Goal: Task Accomplishment & Management: Use online tool/utility

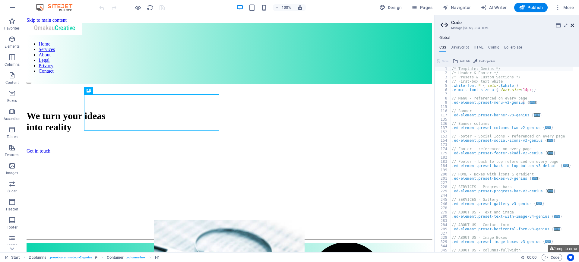
click at [572, 26] on icon at bounding box center [573, 25] width 4 height 5
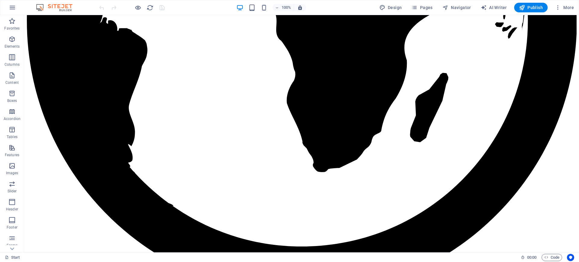
scroll to position [1091, 0]
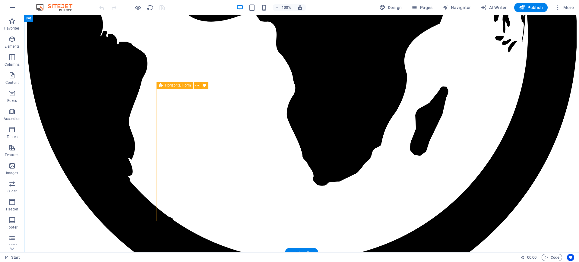
drag, startPoint x: 184, startPoint y: 100, endPoint x: 440, endPoint y: 218, distance: 282.1
click at [167, 86] on span "Horizontal Form" at bounding box center [178, 86] width 26 height 4
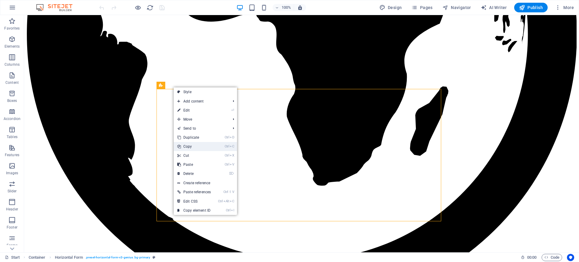
click at [196, 146] on link "Ctrl C Copy" at bounding box center [194, 146] width 41 height 9
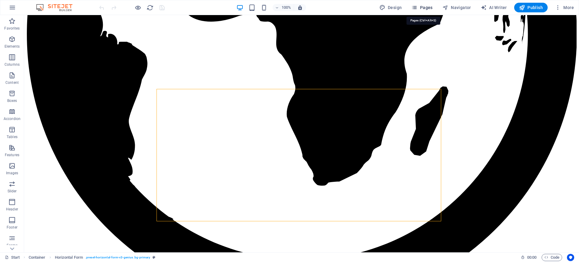
click at [423, 8] on span "Pages" at bounding box center [421, 8] width 21 height 6
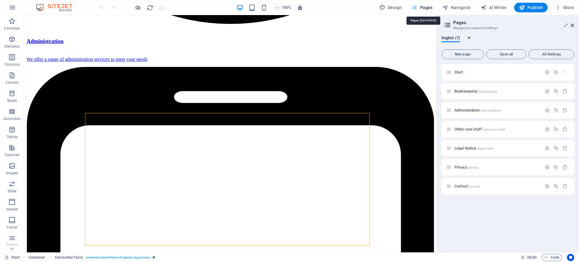
scroll to position [1078, 0]
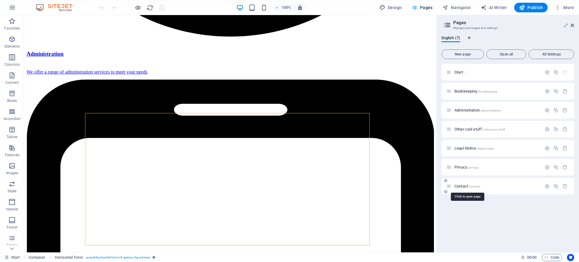
click at [465, 184] on span "Contact /contact" at bounding box center [467, 186] width 26 height 5
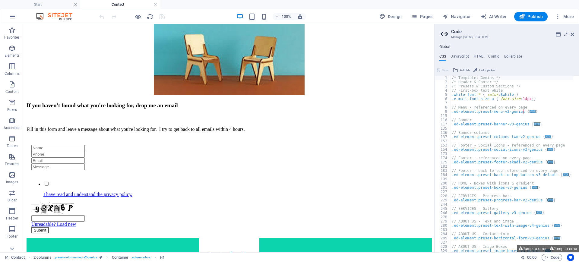
scroll to position [164, 0]
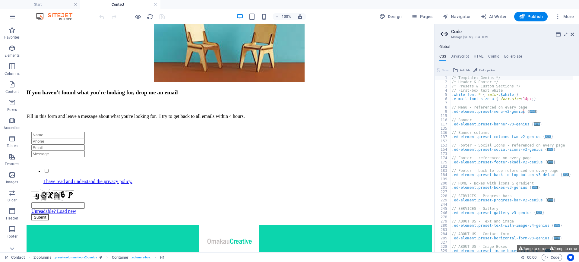
drag, startPoint x: 433, startPoint y: 65, endPoint x: 477, endPoint y: 158, distance: 102.4
click at [123, 82] on icon at bounding box center [124, 82] width 3 height 6
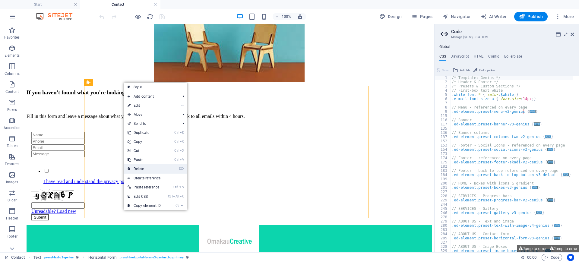
click at [140, 169] on link "⌦ Delete" at bounding box center [144, 168] width 40 height 9
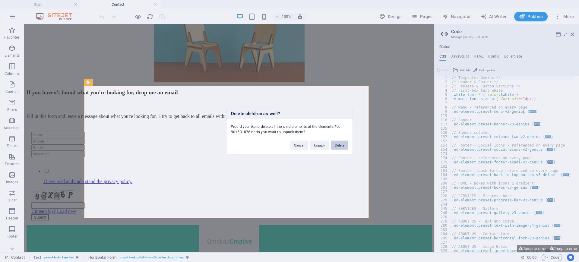
click at [341, 145] on button "Delete" at bounding box center [339, 145] width 17 height 9
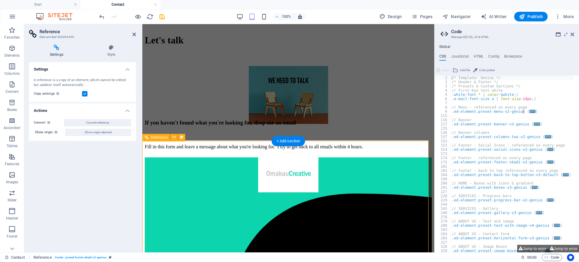
scroll to position [71, 0]
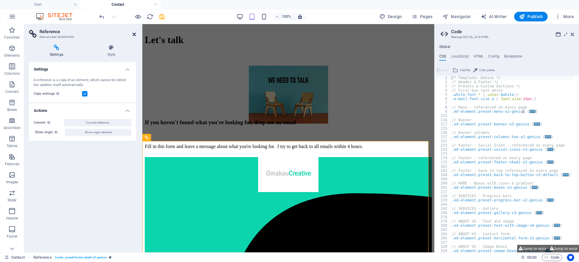
click at [133, 35] on icon at bounding box center [134, 34] width 4 height 5
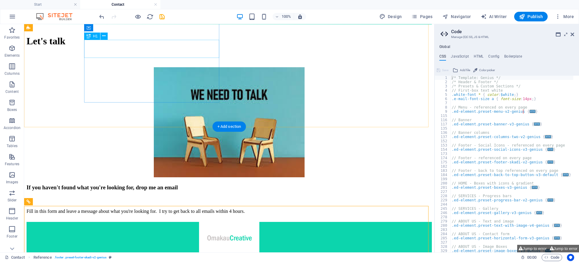
scroll to position [68, 0]
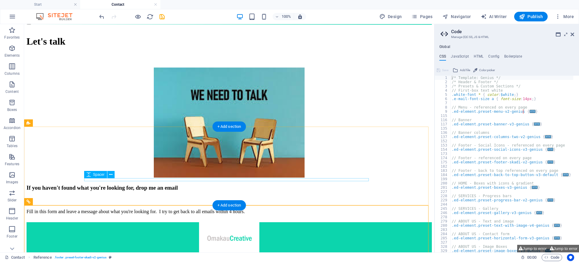
click at [91, 219] on div at bounding box center [229, 220] width 405 height 3
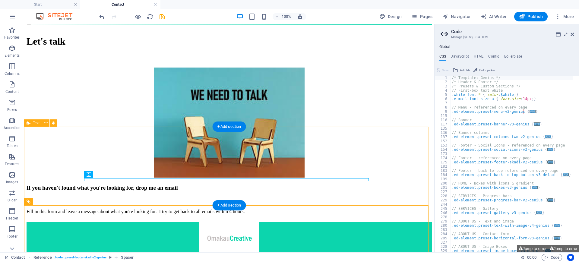
click at [90, 185] on div "If you haven't found what you're looking for, drop me an email Fill in this for…" at bounding box center [229, 204] width 405 height 38
click at [96, 185] on div "If you haven't found what you're looking for, drop me an email Fill in this for…" at bounding box center [229, 204] width 405 height 38
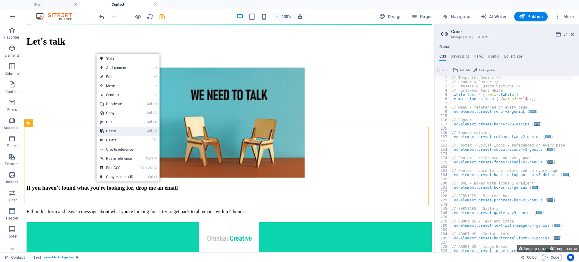
click at [115, 132] on link "Ctrl V Paste" at bounding box center [116, 131] width 40 height 9
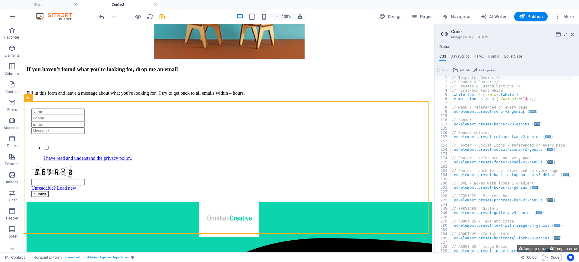
scroll to position [172, 0]
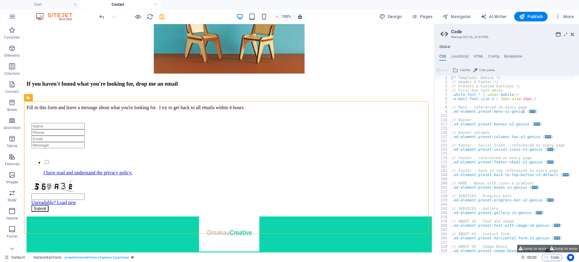
drag, startPoint x: 429, startPoint y: 91, endPoint x: 476, endPoint y: 159, distance: 82.1
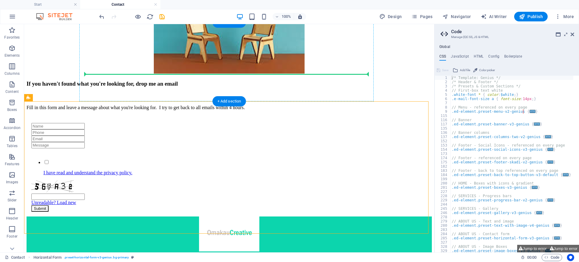
drag, startPoint x: 56, startPoint y: 121, endPoint x: 92, endPoint y: 73, distance: 60.4
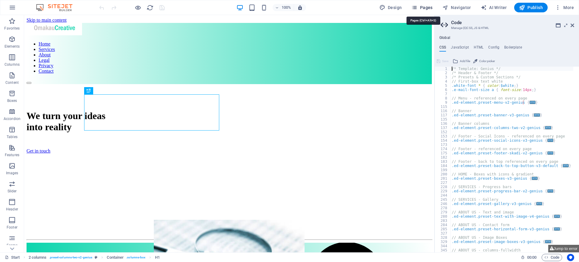
click at [417, 5] on icon "button" at bounding box center [414, 8] width 6 height 6
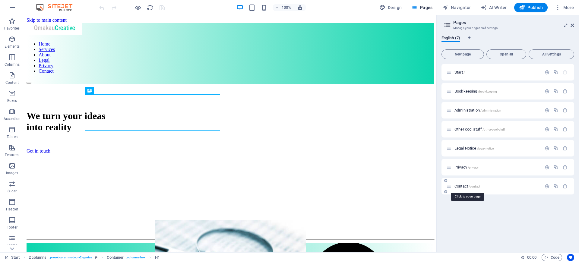
click at [464, 188] on span "Contact /contact" at bounding box center [467, 186] width 26 height 5
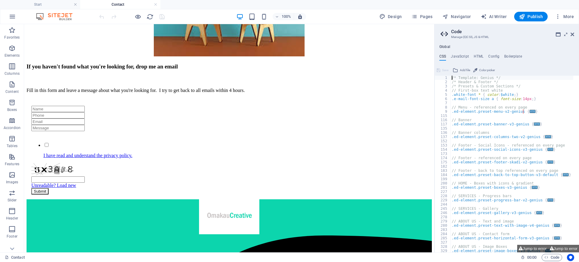
scroll to position [191, 0]
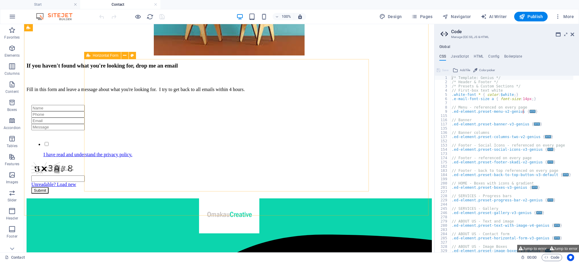
click at [88, 57] on icon at bounding box center [89, 55] width 4 height 7
click at [121, 55] on button at bounding box center [124, 55] width 7 height 7
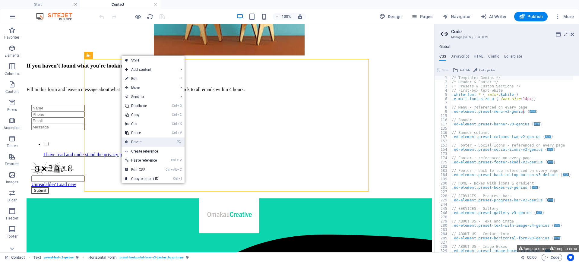
click at [143, 141] on link "⌦ Delete" at bounding box center [142, 142] width 40 height 9
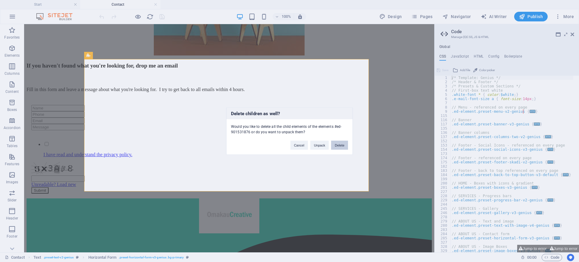
click at [343, 147] on button "Delete" at bounding box center [339, 145] width 17 height 9
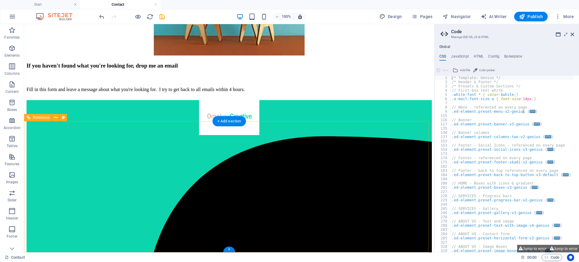
scroll to position [153, 0]
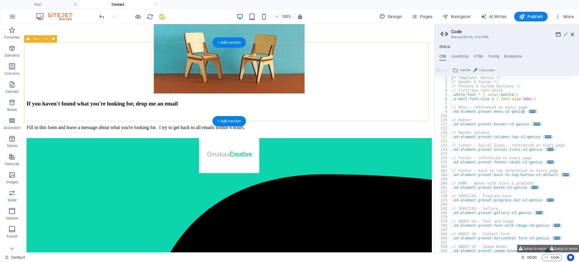
click at [99, 109] on div "If you haven't found what you're looking for, drop me an email Fill in this for…" at bounding box center [229, 119] width 405 height 38
click at [81, 106] on div "If you haven't found what you're looking for, drop me an email Fill in this for…" at bounding box center [229, 119] width 405 height 38
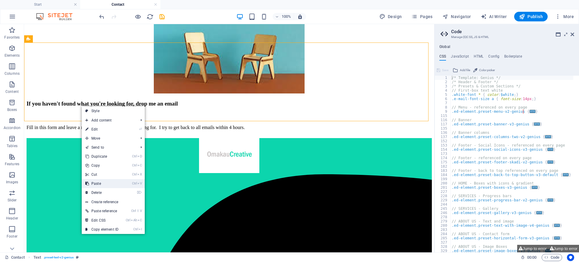
click at [100, 182] on link "Ctrl V Paste" at bounding box center [102, 183] width 40 height 9
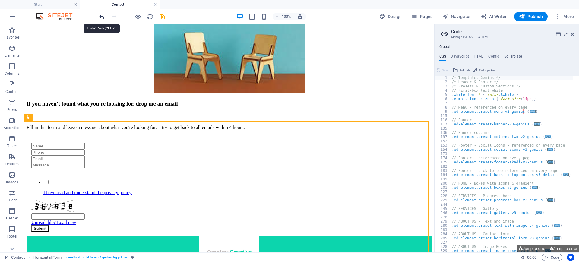
click at [100, 17] on icon "undo" at bounding box center [101, 16] width 7 height 7
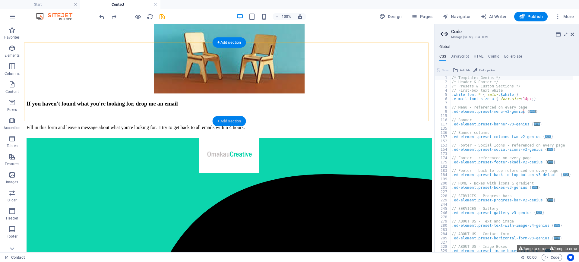
click at [226, 120] on div "+ Add section" at bounding box center [229, 121] width 33 height 10
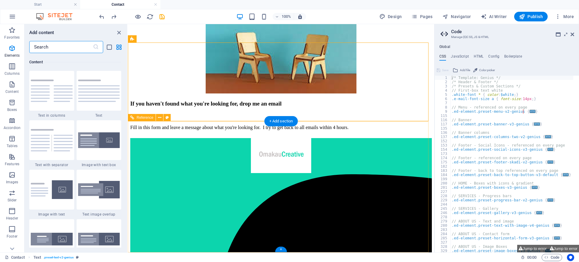
scroll to position [1055, 0]
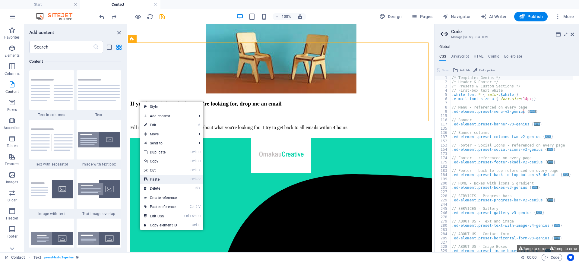
click at [155, 177] on link "Ctrl V Paste" at bounding box center [160, 179] width 40 height 9
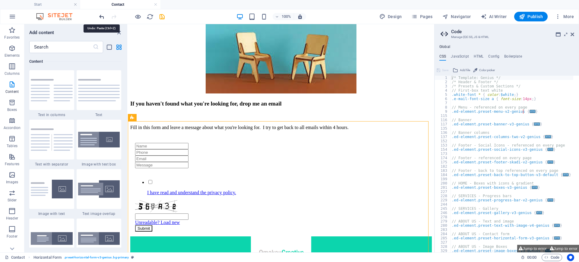
click at [100, 15] on icon "undo" at bounding box center [101, 16] width 7 height 7
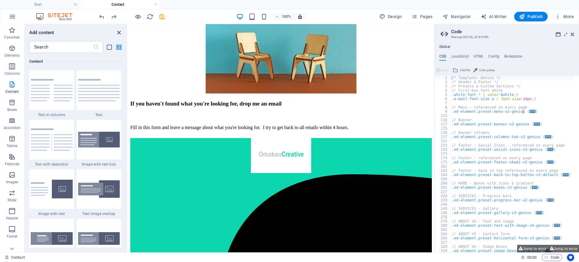
click at [118, 35] on icon "close panel" at bounding box center [118, 32] width 7 height 7
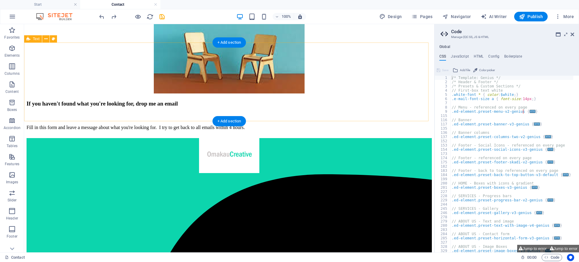
click at [122, 100] on div "If you haven't found what you're looking for, drop me an email Fill in this for…" at bounding box center [229, 119] width 405 height 38
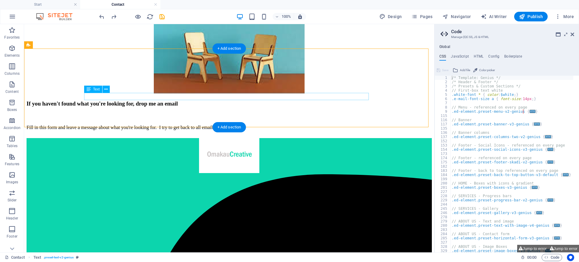
scroll to position [142, 0]
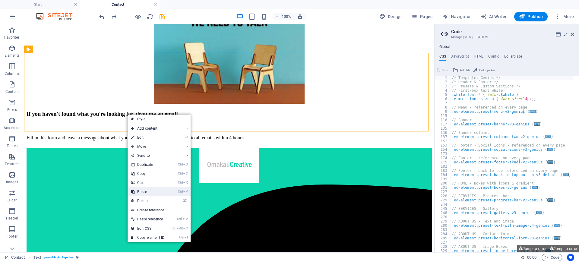
click at [145, 191] on link "Ctrl V Paste" at bounding box center [148, 191] width 40 height 9
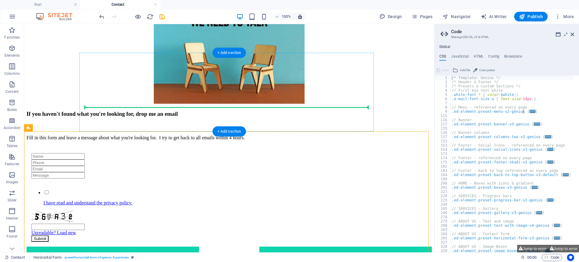
drag, startPoint x: 81, startPoint y: 153, endPoint x: 119, endPoint y: 130, distance: 44.1
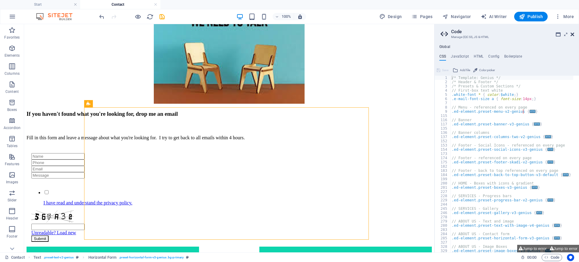
click at [573, 32] on icon at bounding box center [573, 34] width 4 height 5
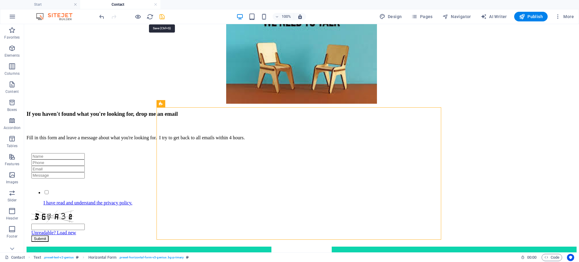
click at [165, 18] on icon "save" at bounding box center [162, 16] width 7 height 7
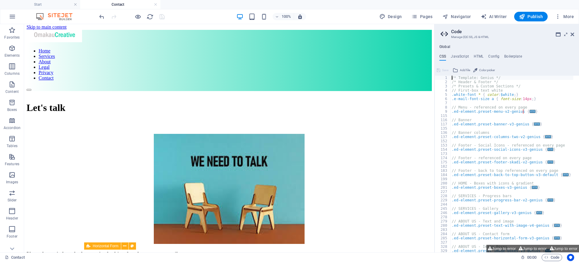
scroll to position [0, 0]
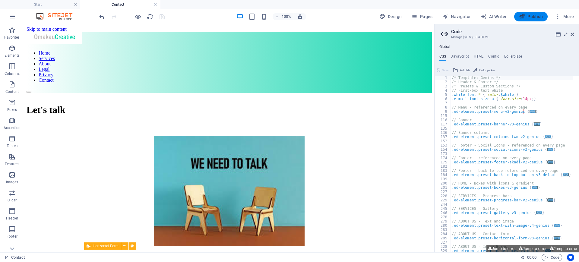
click at [535, 14] on span "Publish" at bounding box center [531, 17] width 24 height 6
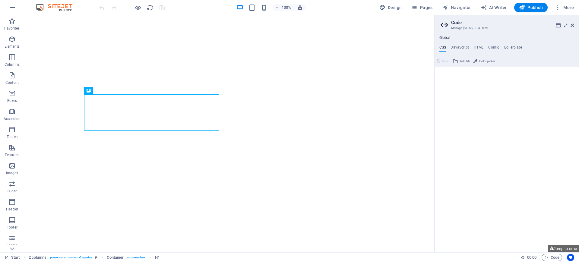
type textarea "/* Template: Genius */"
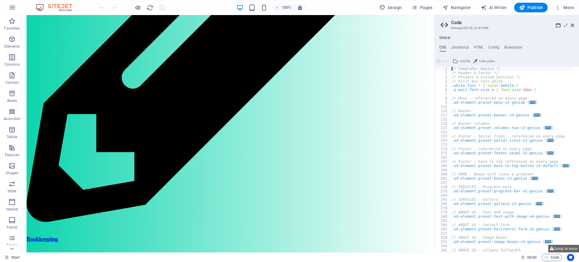
scroll to position [411, 0]
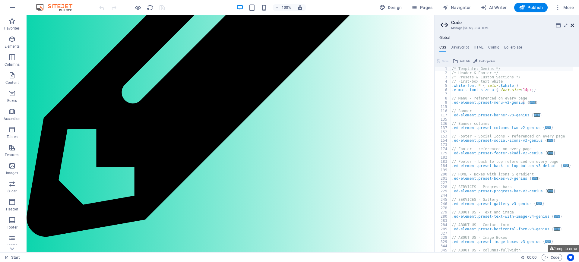
click at [571, 24] on icon at bounding box center [573, 25] width 4 height 5
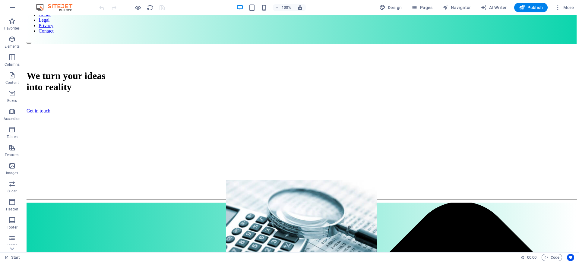
scroll to position [0, 0]
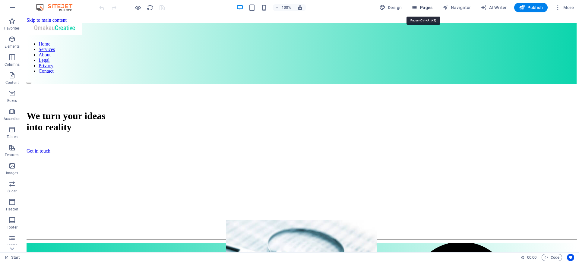
click at [424, 5] on span "Pages" at bounding box center [421, 8] width 21 height 6
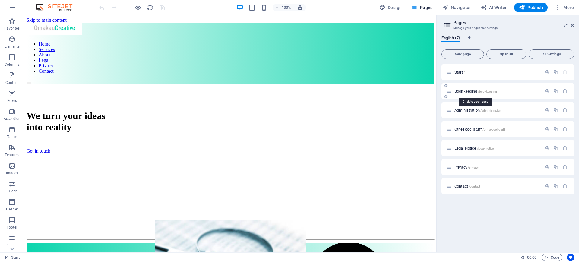
click at [463, 89] on span "Bookkeeping /bookkeeping" at bounding box center [475, 91] width 43 height 5
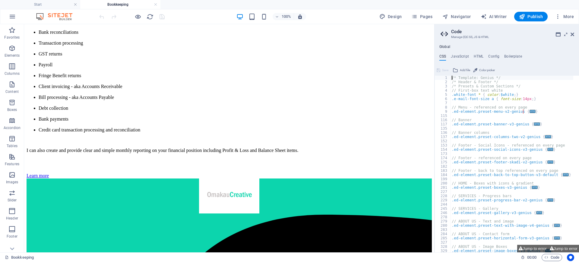
scroll to position [257, 0]
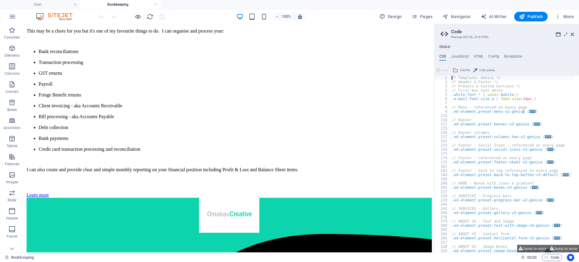
drag, startPoint x: 434, startPoint y: 65, endPoint x: 458, endPoint y: 186, distance: 123.3
click at [573, 32] on icon at bounding box center [573, 34] width 4 height 5
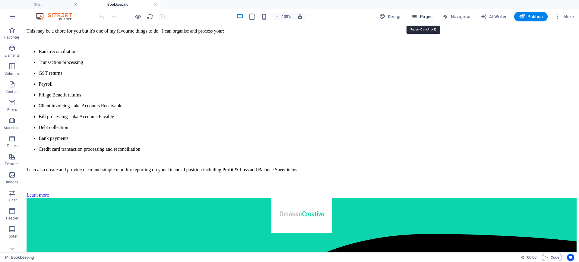
click at [426, 16] on span "Pages" at bounding box center [421, 17] width 21 height 6
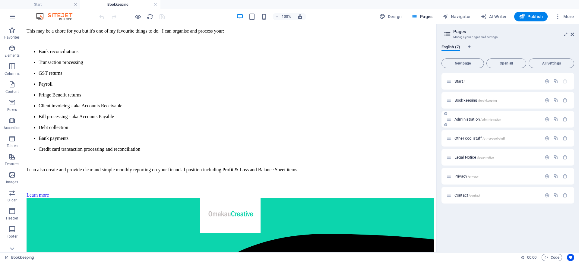
click at [467, 115] on div "Administration /administration" at bounding box center [507, 119] width 133 height 17
click at [469, 121] on span "Administration /administration" at bounding box center [477, 119] width 47 height 5
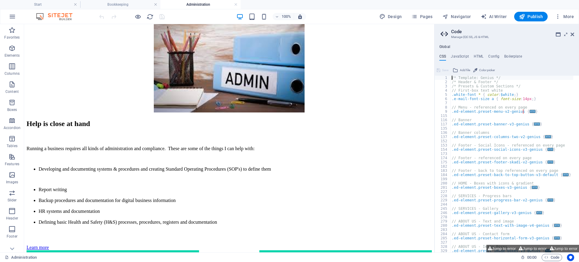
scroll to position [125, 0]
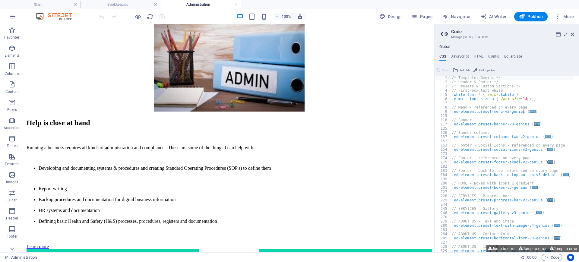
click at [575, 34] on aside "Code Manage (S)CSS, JS & HTML Global CSS JavaScript HTML Config Boilerplate /* …" at bounding box center [506, 138] width 145 height 228
click at [571, 30] on h2 "Code" at bounding box center [512, 31] width 123 height 5
click at [571, 31] on h2 "Code" at bounding box center [512, 31] width 123 height 5
click at [574, 34] on aside "Code Manage (S)CSS, JS & HTML Global CSS JavaScript HTML Config Boilerplate /* …" at bounding box center [506, 138] width 145 height 228
click at [573, 34] on icon at bounding box center [573, 34] width 4 height 5
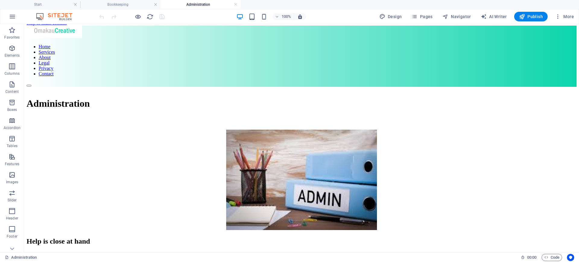
scroll to position [3, 0]
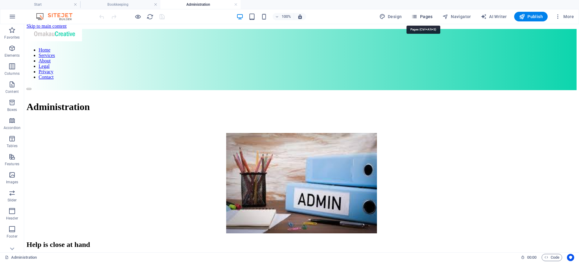
click at [421, 19] on span "Pages" at bounding box center [421, 17] width 21 height 6
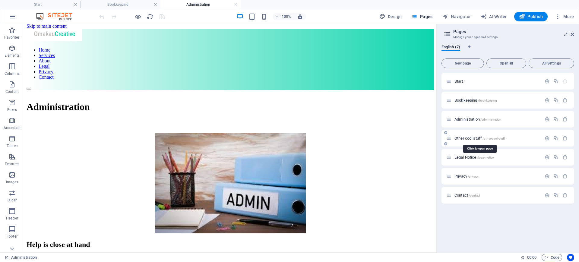
click at [459, 135] on div "Other cool stuff /other-cool-stuff" at bounding box center [493, 138] width 95 height 7
click at [468, 140] on span "Other cool stuff /other-cool-stuff" at bounding box center [479, 138] width 51 height 5
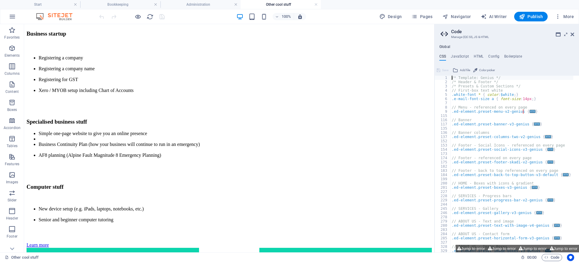
scroll to position [235, 0]
drag, startPoint x: 434, startPoint y: 95, endPoint x: 462, endPoint y: 206, distance: 114.5
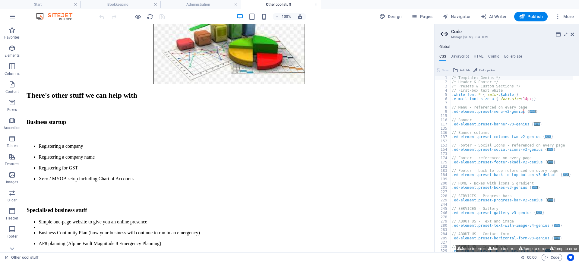
scroll to position [144, 0]
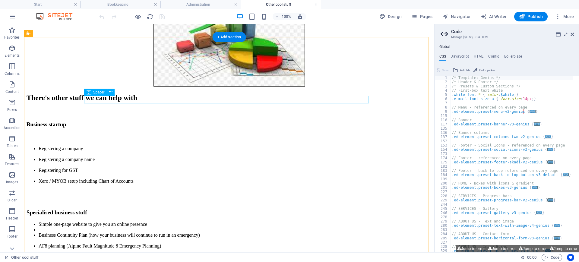
click at [125, 134] on div at bounding box center [229, 138] width 405 height 8
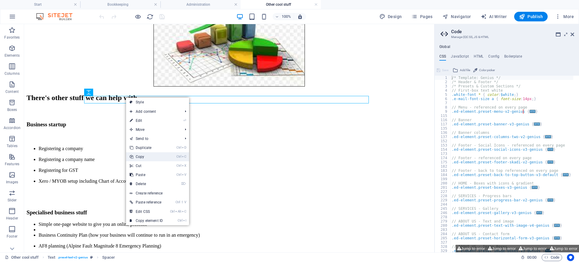
click at [142, 154] on link "Ctrl C Copy" at bounding box center [146, 156] width 40 height 9
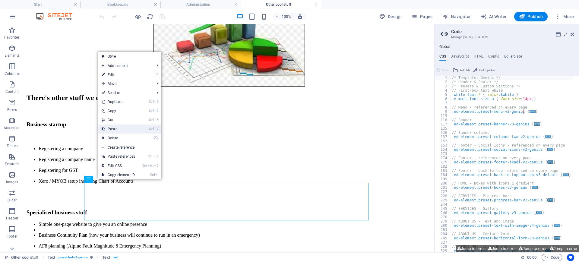
click at [114, 129] on link "Ctrl V Paste" at bounding box center [118, 129] width 41 height 9
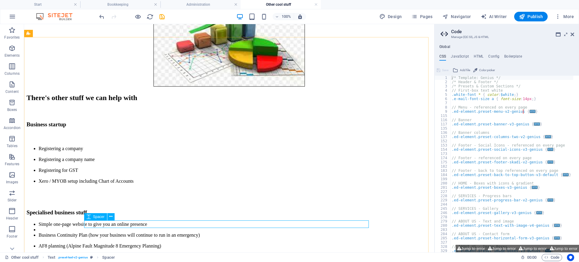
scroll to position [160, 0]
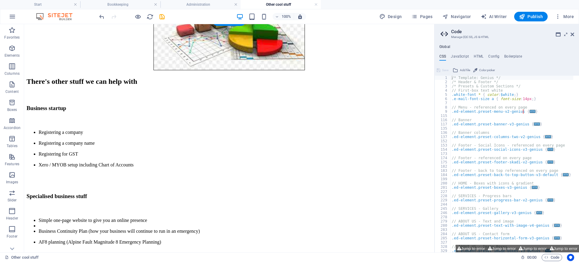
drag, startPoint x: 114, startPoint y: 240, endPoint x: 92, endPoint y: 167, distance: 76.2
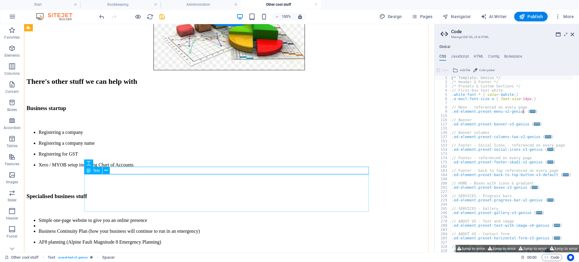
click at [101, 218] on div "Simple one-page website to give you an online presence Business Continuity Plan…" at bounding box center [229, 231] width 405 height 27
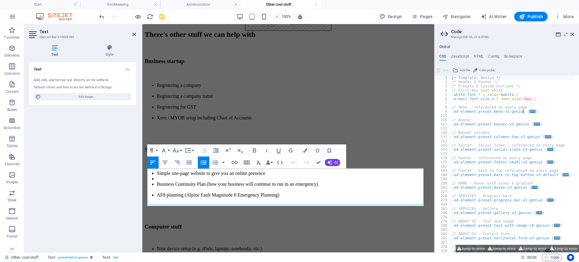
scroll to position [114, 0]
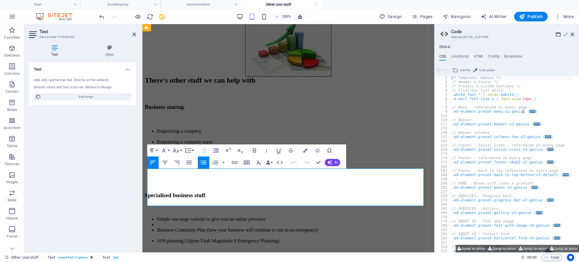
click at [157, 222] on li at bounding box center [294, 224] width 275 height 5
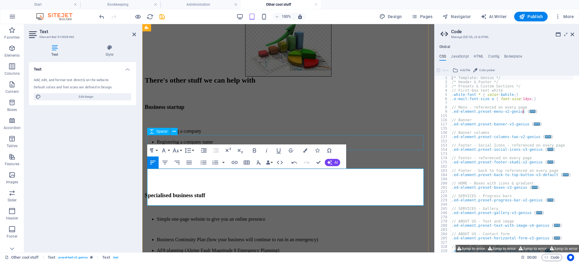
click at [266, 171] on div at bounding box center [288, 178] width 287 height 15
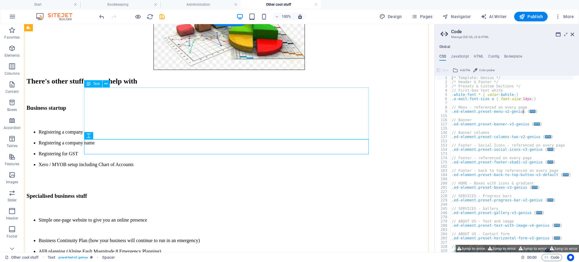
scroll to position [160, 0]
click at [324, 105] on div "Business startup" at bounding box center [229, 108] width 405 height 7
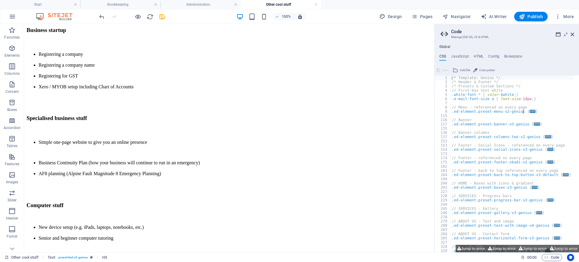
scroll to position [240, 0]
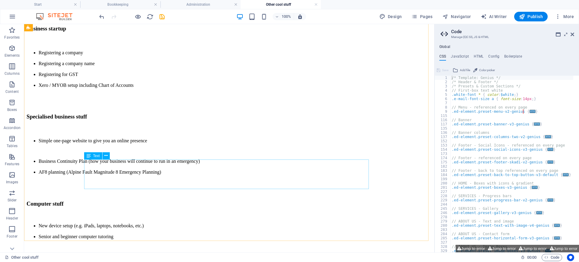
click at [100, 159] on div "Text" at bounding box center [93, 155] width 18 height 7
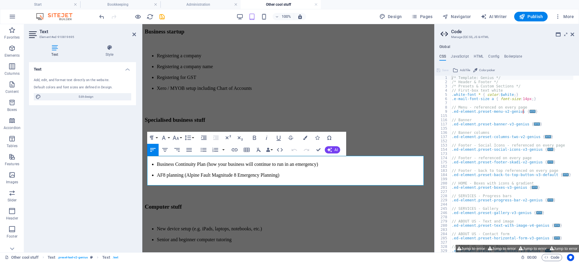
scroll to position [190, 0]
click at [157, 226] on li "New device setup (e.g. iPads, laptops, notebooks, etc.)" at bounding box center [294, 231] width 275 height 11
click at [149, 216] on p at bounding box center [288, 218] width 287 height 5
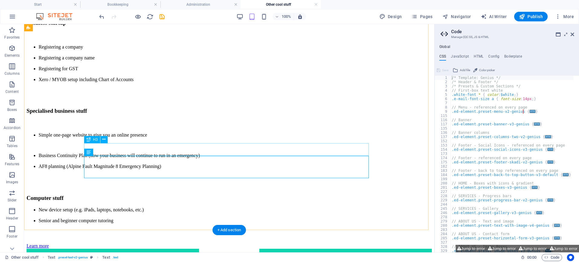
scroll to position [244, 0]
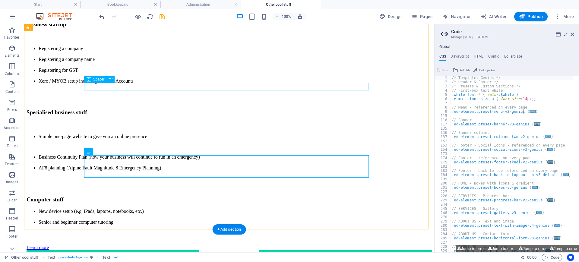
click at [117, 122] on div at bounding box center [229, 126] width 405 height 8
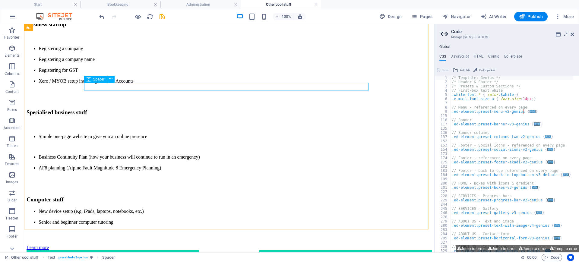
click at [98, 80] on span "Spacer" at bounding box center [98, 80] width 11 height 4
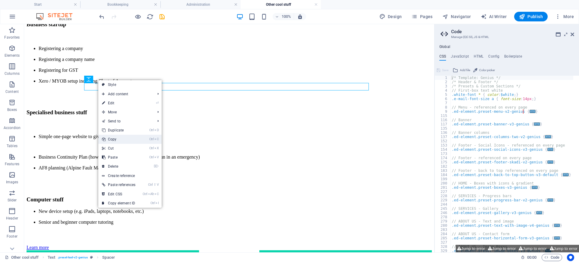
click at [111, 139] on link "Ctrl C Copy" at bounding box center [118, 139] width 41 height 9
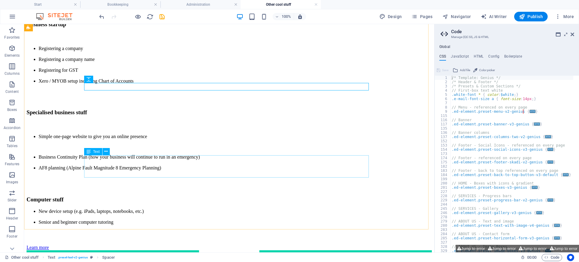
click at [95, 152] on span "Text" at bounding box center [96, 152] width 7 height 4
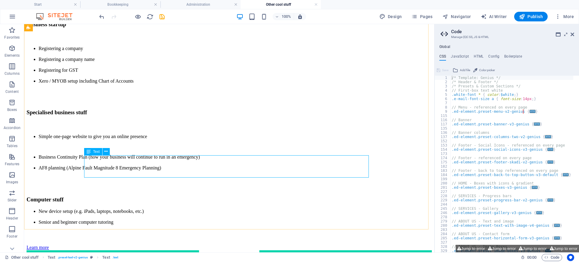
click at [98, 150] on span "Text" at bounding box center [96, 152] width 7 height 4
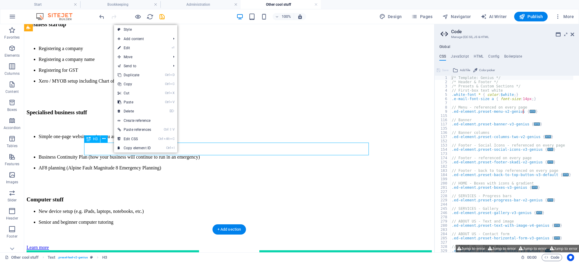
click at [113, 196] on div "Computer stuff" at bounding box center [229, 199] width 405 height 7
click at [134, 103] on link "Ctrl V Paste" at bounding box center [134, 102] width 41 height 9
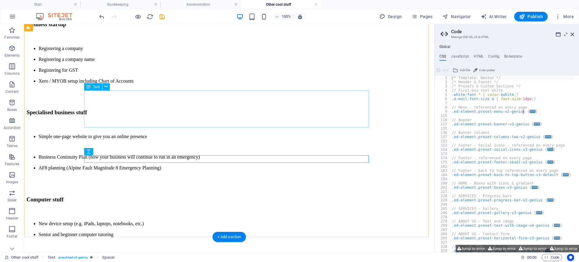
click at [314, 134] on div "Simple one-page website to give you an online presence Business Continuity Plan…" at bounding box center [229, 152] width 405 height 37
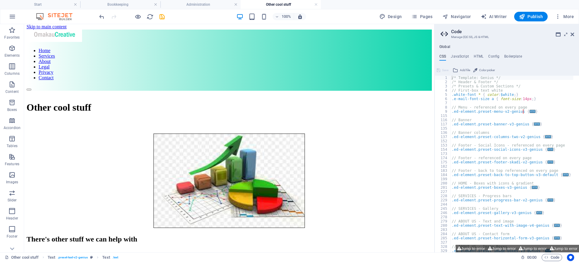
scroll to position [0, 0]
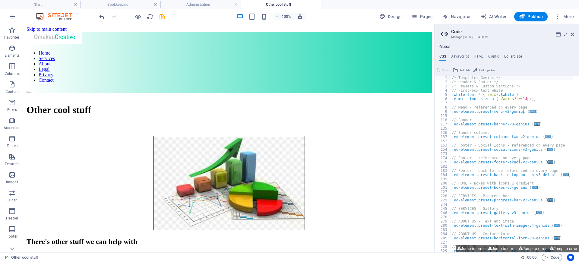
click at [161, 20] on div at bounding box center [132, 17] width 68 height 10
click at [162, 17] on icon "save" at bounding box center [162, 16] width 7 height 7
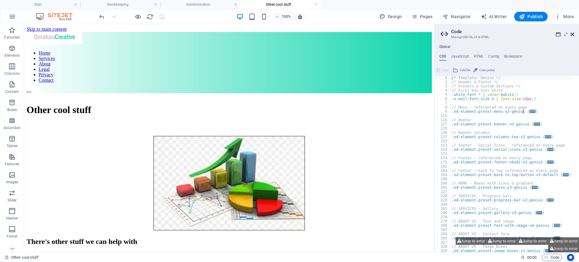
click at [574, 33] on icon at bounding box center [573, 34] width 4 height 5
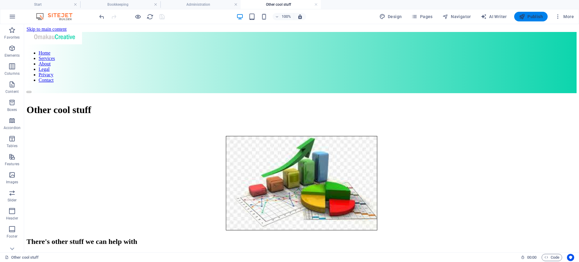
click at [533, 14] on span "Publish" at bounding box center [531, 17] width 24 height 6
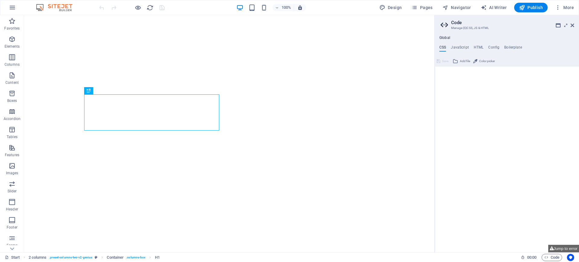
type textarea "/* Template: Genius */"
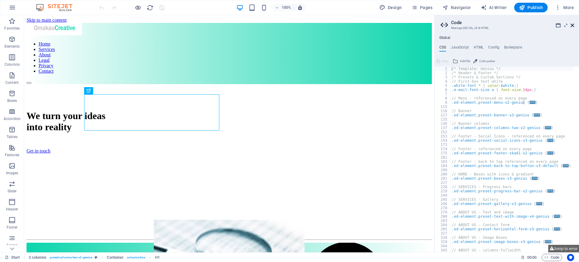
click at [574, 24] on icon at bounding box center [573, 25] width 4 height 5
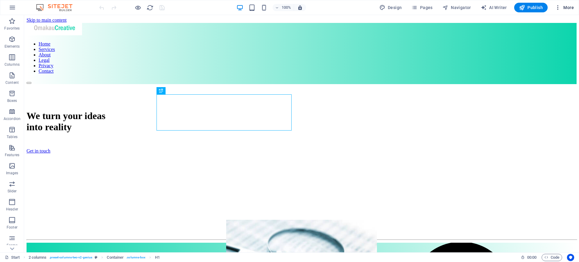
click at [560, 9] on icon "button" at bounding box center [558, 8] width 6 height 6
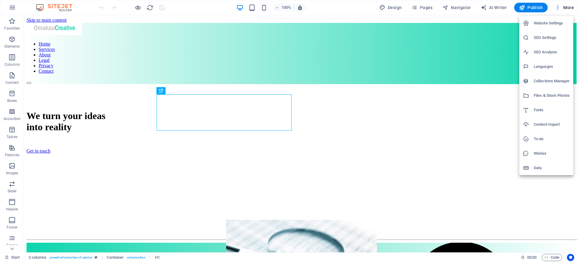
click at [542, 98] on h6 "Files & Stock Photos" at bounding box center [552, 95] width 36 height 7
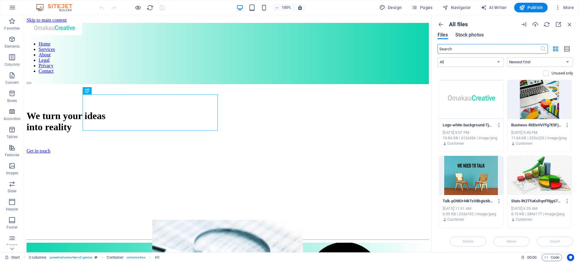
click at [479, 34] on span "Stock photos" at bounding box center [469, 34] width 28 height 7
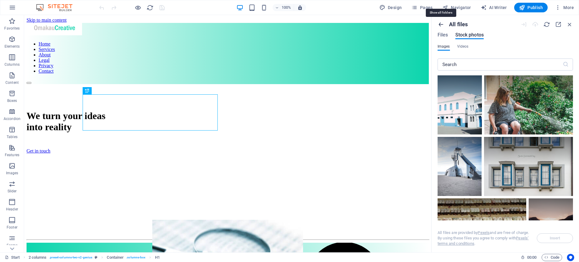
click at [440, 22] on icon "button" at bounding box center [441, 24] width 7 height 7
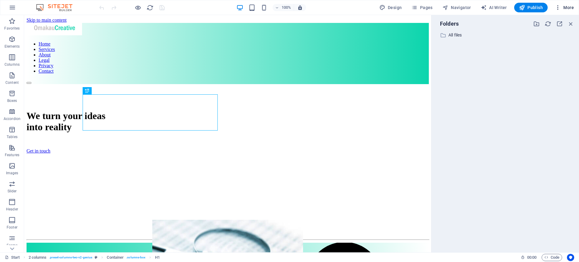
click at [568, 6] on span "More" at bounding box center [564, 8] width 19 height 6
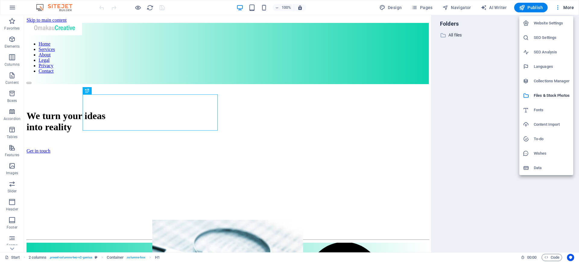
click at [555, 23] on h6 "Website Settings" at bounding box center [552, 23] width 36 height 7
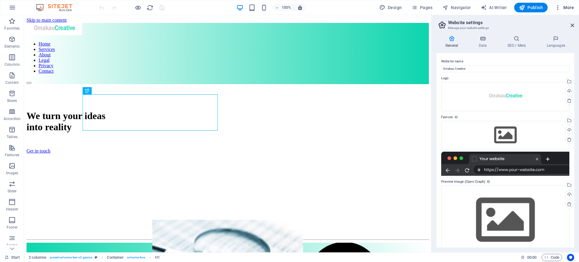
click at [567, 7] on span "More" at bounding box center [564, 8] width 19 height 6
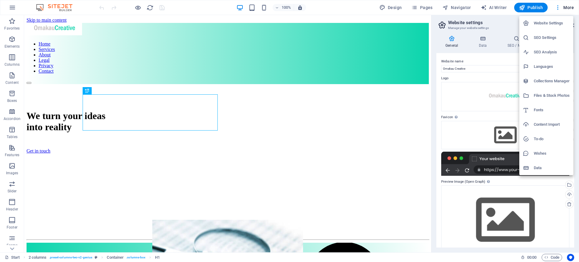
click at [551, 38] on h6 "SEO Settings" at bounding box center [552, 37] width 36 height 7
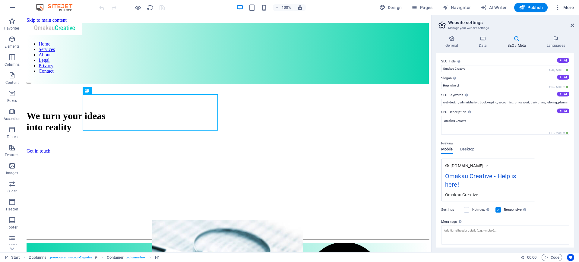
click at [567, 10] on span "More" at bounding box center [564, 8] width 19 height 6
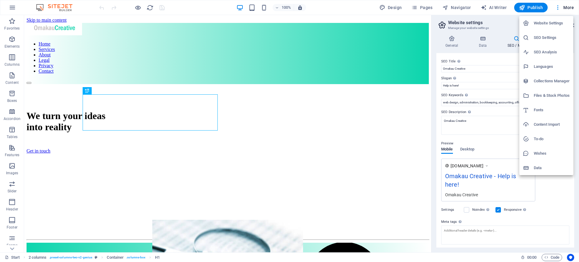
click at [549, 52] on h6 "SEO Analysis" at bounding box center [552, 52] width 36 height 7
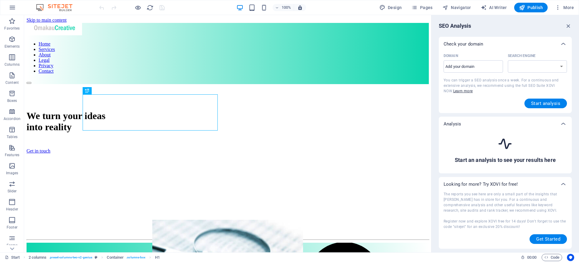
select select "google.com"
click at [566, 185] on icon at bounding box center [563, 184] width 7 height 7
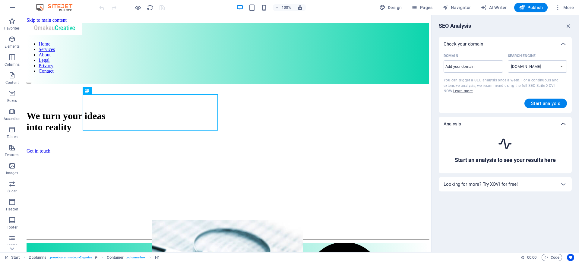
click at [563, 122] on icon at bounding box center [563, 123] width 7 height 7
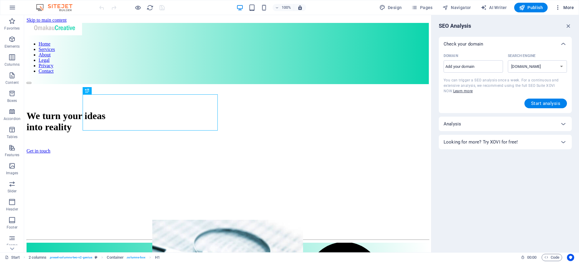
click at [567, 6] on span "More" at bounding box center [564, 8] width 19 height 6
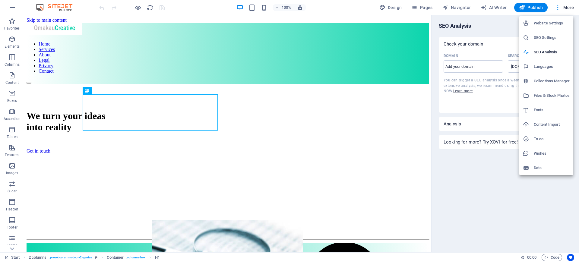
click at [543, 65] on h6 "Languages" at bounding box center [552, 66] width 36 height 7
select select "41"
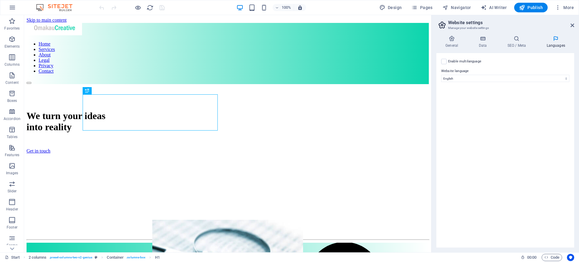
click at [575, 28] on aside "Website settings Manage your website settings General Data SEO / Meta Languages…" at bounding box center [505, 133] width 148 height 237
click at [570, 7] on span "More" at bounding box center [564, 8] width 19 height 6
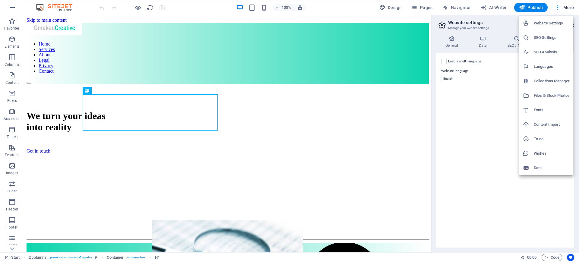
click at [546, 80] on h6 "Collections Manager" at bounding box center [552, 81] width 36 height 7
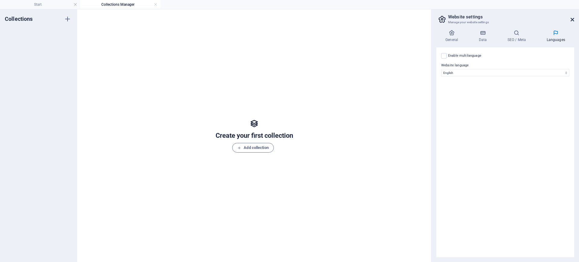
click at [571, 18] on icon at bounding box center [573, 19] width 4 height 5
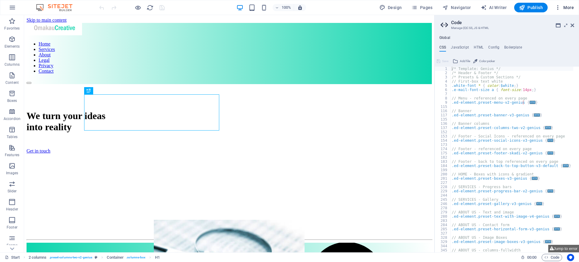
click at [572, 8] on span "More" at bounding box center [564, 8] width 19 height 6
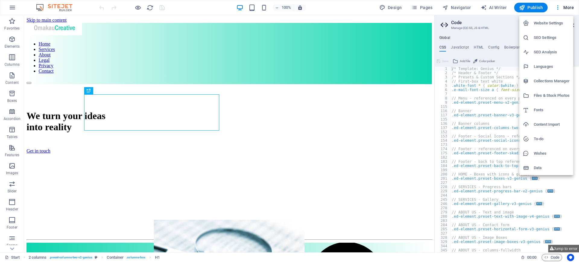
click at [538, 123] on h6 "Content Import" at bounding box center [552, 124] width 36 height 7
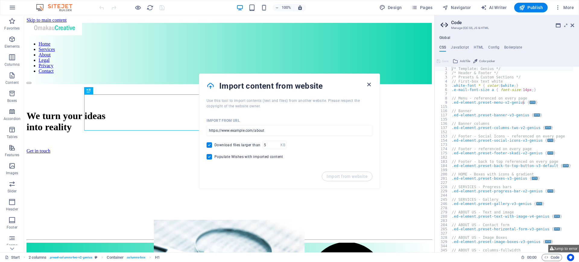
click at [369, 83] on icon "button" at bounding box center [368, 84] width 7 height 7
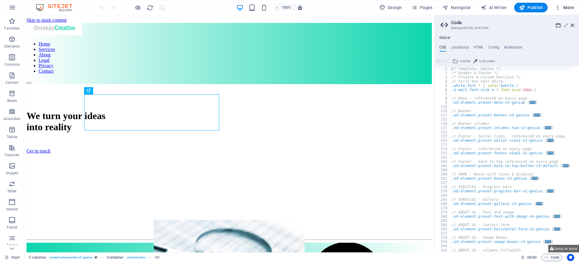
click at [570, 9] on span "More" at bounding box center [564, 8] width 19 height 6
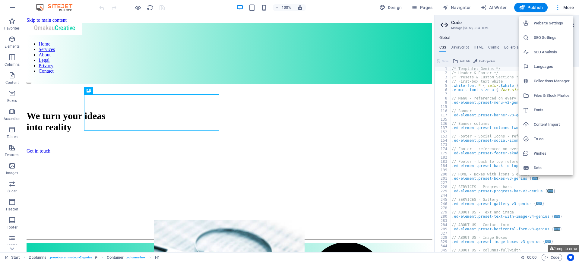
click at [533, 137] on div at bounding box center [528, 139] width 11 height 6
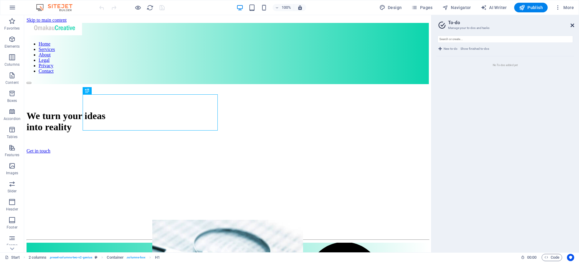
click at [572, 24] on icon at bounding box center [573, 25] width 4 height 5
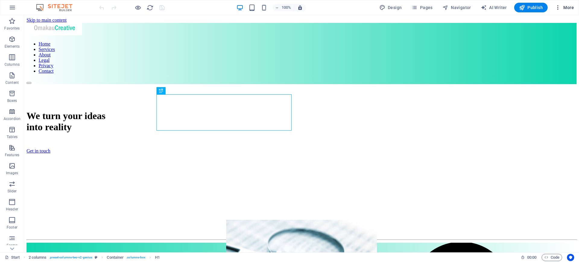
click at [568, 8] on span "More" at bounding box center [564, 8] width 19 height 6
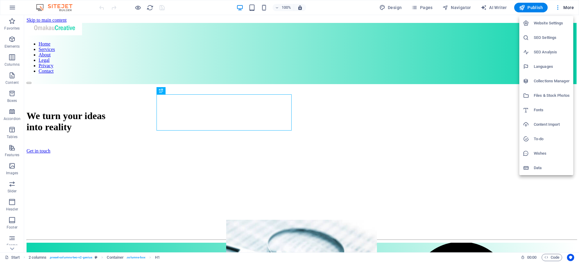
click at [537, 153] on h6 "Wishes" at bounding box center [552, 153] width 36 height 7
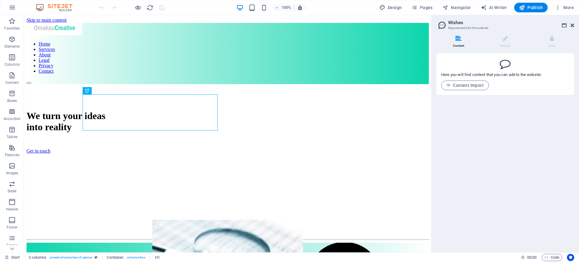
click at [571, 23] on icon at bounding box center [573, 25] width 4 height 5
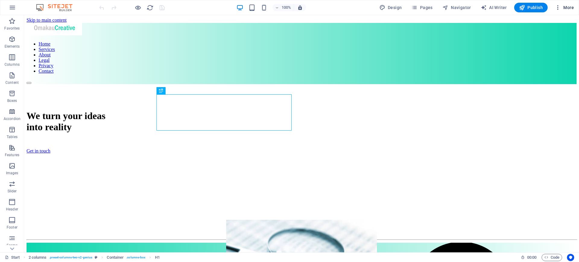
click at [571, 6] on span "More" at bounding box center [564, 8] width 19 height 6
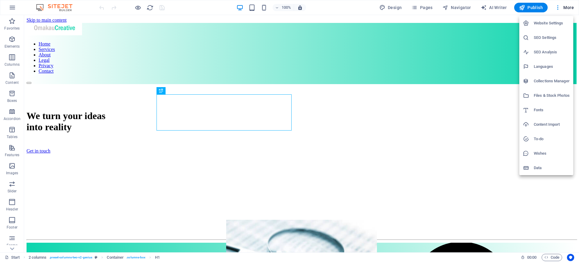
click at [534, 168] on h6 "Data" at bounding box center [552, 167] width 36 height 7
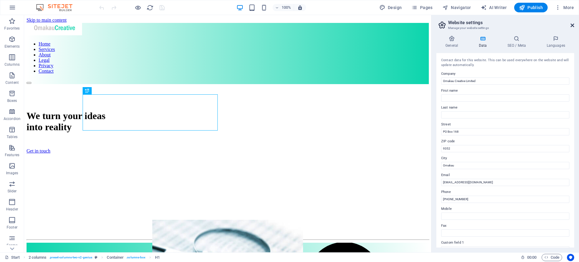
click at [573, 24] on icon at bounding box center [573, 25] width 4 height 5
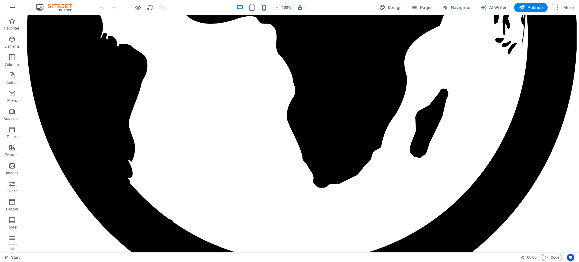
scroll to position [1091, 0]
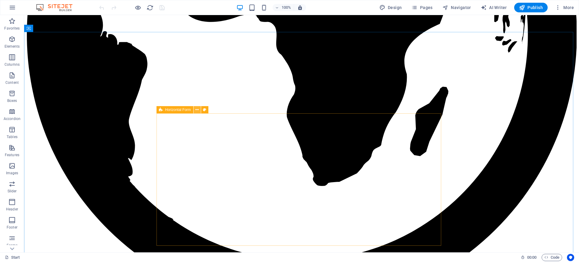
click at [198, 110] on icon at bounding box center [196, 110] width 3 height 6
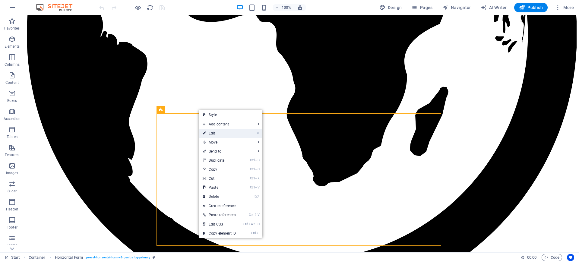
click at [207, 133] on link "⏎ Edit" at bounding box center [219, 133] width 41 height 9
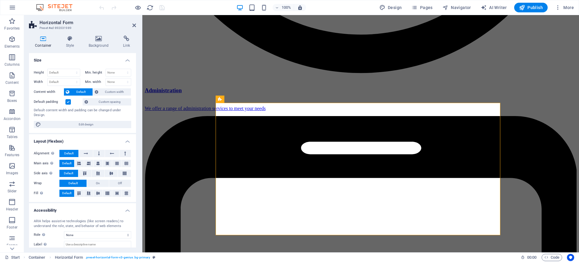
drag, startPoint x: 136, startPoint y: 100, endPoint x: 137, endPoint y: 115, distance: 15.4
click at [137, 115] on div "Container Style Background Link Size Height Default px rem % vh vw Min. height …" at bounding box center [82, 142] width 117 height 222
drag, startPoint x: 136, startPoint y: 110, endPoint x: 136, endPoint y: 117, distance: 6.6
click at [136, 117] on div "Container Style Background Link Size Height Default px rem % vh vw Min. height …" at bounding box center [82, 142] width 117 height 222
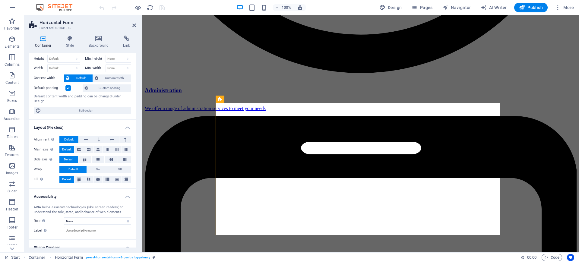
scroll to position [0, 0]
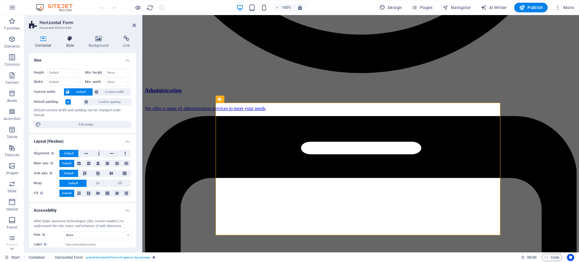
click at [68, 43] on h4 "Style" at bounding box center [71, 42] width 23 height 13
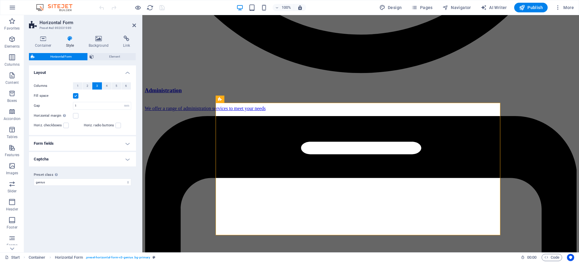
click at [129, 144] on h4 "Form fields" at bounding box center [82, 143] width 107 height 14
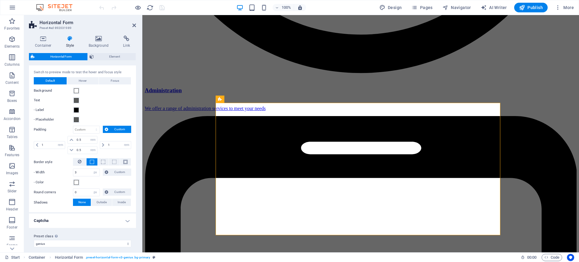
scroll to position [88, 0]
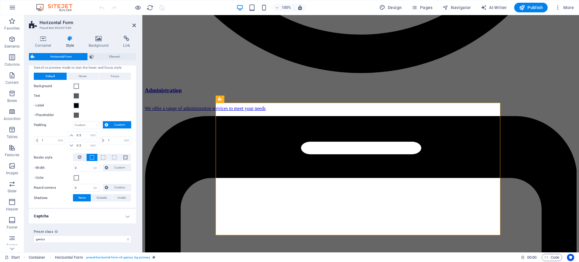
click at [127, 215] on h4 "Captcha" at bounding box center [82, 216] width 107 height 14
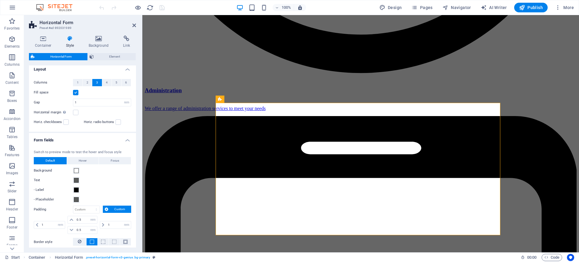
scroll to position [0, 0]
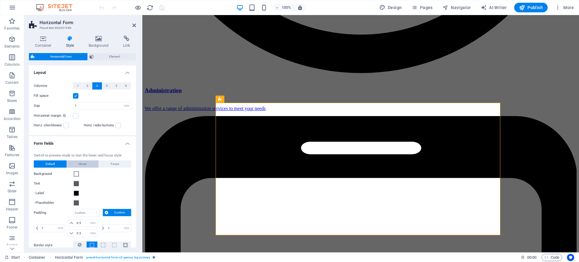
click at [83, 163] on span "Hover" at bounding box center [83, 163] width 8 height 7
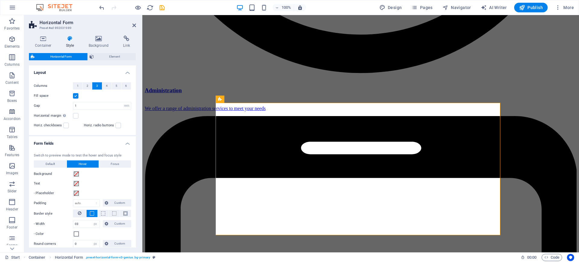
drag, startPoint x: 134, startPoint y: 132, endPoint x: 138, endPoint y: 160, distance: 28.3
click at [138, 160] on div "Container Style Background Link Size Height Default px rem % vh vw Min. height …" at bounding box center [82, 142] width 117 height 222
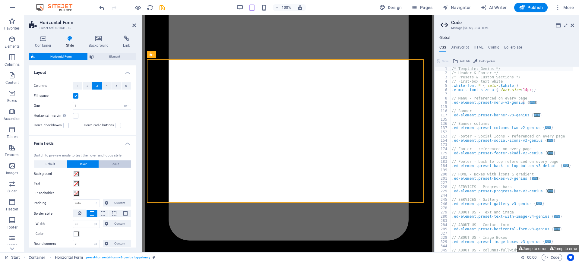
scroll to position [1014, 0]
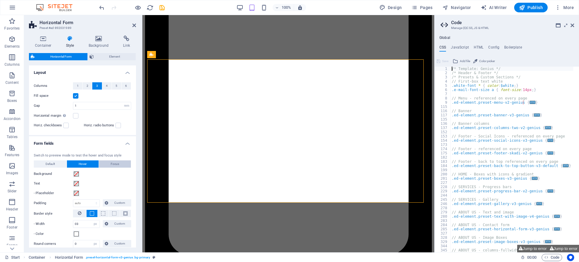
click at [119, 163] on button "Focus" at bounding box center [115, 163] width 32 height 7
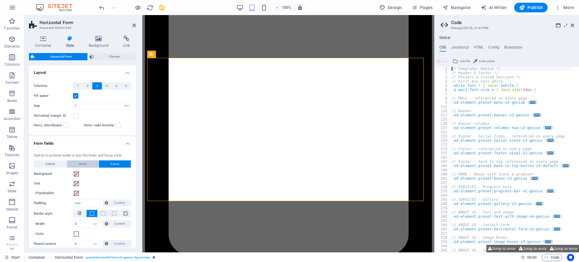
click at [84, 163] on span "Hover" at bounding box center [83, 163] width 8 height 7
drag, startPoint x: 136, startPoint y: 137, endPoint x: 138, endPoint y: 200, distance: 63.4
click at [138, 200] on div "Container Style Background Link Size Height Default px rem % vh vw Min. height …" at bounding box center [82, 142] width 117 height 222
click at [128, 141] on h4 "Form fields" at bounding box center [82, 141] width 107 height 11
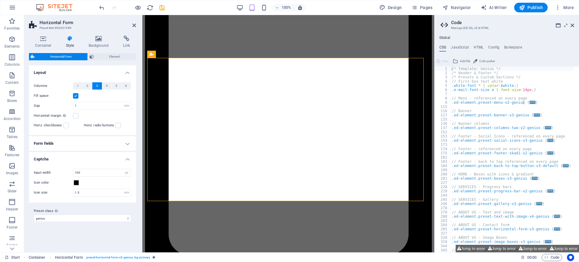
click at [127, 74] on h4 "Layout" at bounding box center [82, 70] width 107 height 11
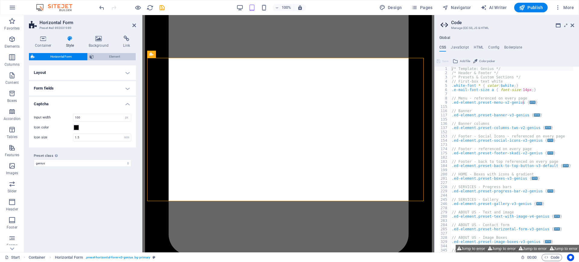
click at [108, 58] on span "Element" at bounding box center [115, 56] width 39 height 7
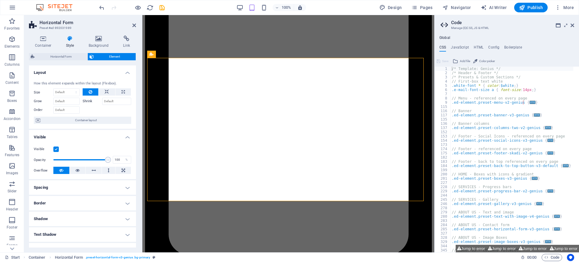
drag, startPoint x: 134, startPoint y: 87, endPoint x: 137, endPoint y: 109, distance: 21.2
click at [137, 109] on div "Container Style Background Link Size Height Default px rem % vh vw Min. height …" at bounding box center [82, 142] width 117 height 222
drag, startPoint x: 136, startPoint y: 109, endPoint x: 135, endPoint y: 165, distance: 55.2
click at [135, 165] on div "Container Style Background Link Size Height Default px rem % vh vw Min. height …" at bounding box center [82, 142] width 117 height 222
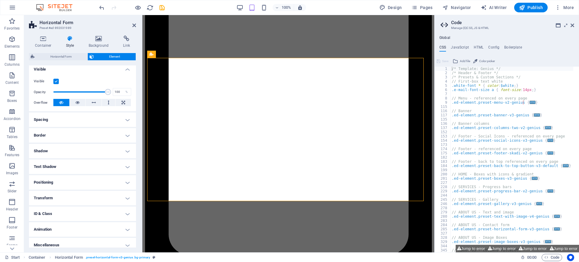
scroll to position [73, 0]
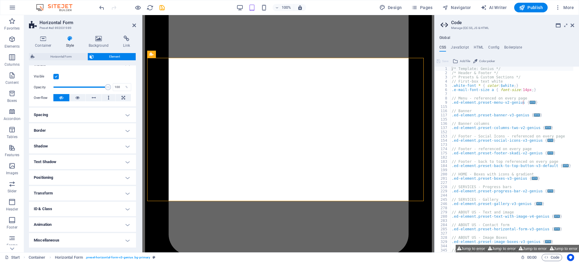
click at [125, 191] on h4 "Transform" at bounding box center [82, 193] width 107 height 14
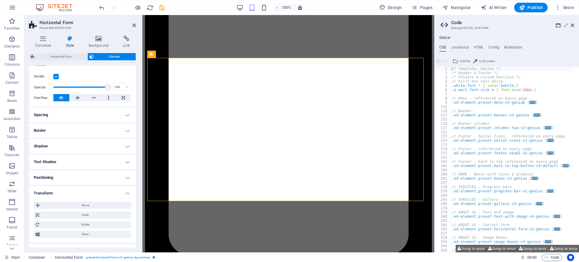
click at [127, 193] on h4 "Transform" at bounding box center [82, 191] width 107 height 11
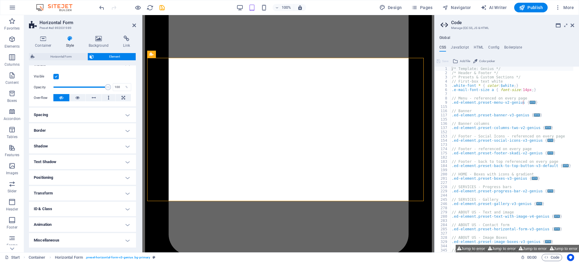
click at [126, 210] on h4 "ID & Class" at bounding box center [82, 209] width 107 height 14
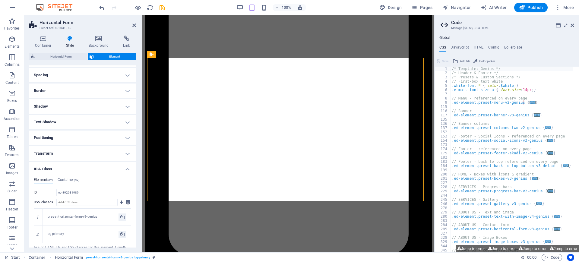
scroll to position [156, 0]
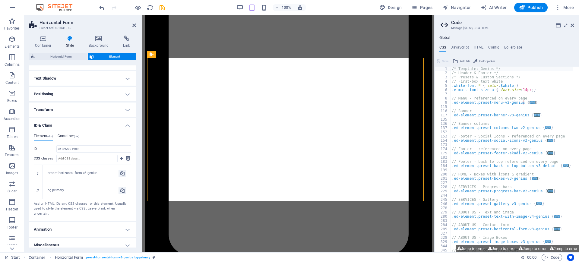
click at [70, 135] on h4 "Container (div)" at bounding box center [69, 137] width 22 height 7
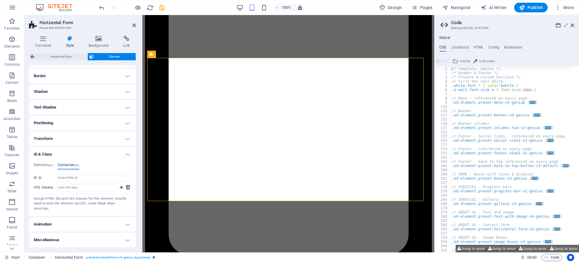
scroll to position [122, 0]
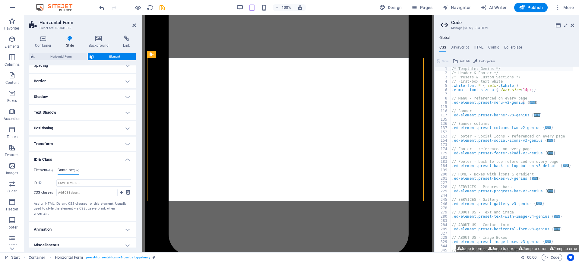
click at [42, 169] on h4 "Element (div)" at bounding box center [43, 171] width 19 height 7
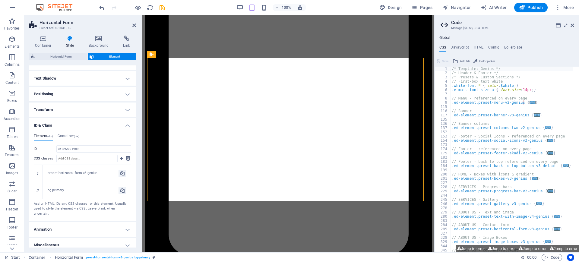
click at [127, 124] on h4 "ID & Class" at bounding box center [82, 123] width 107 height 11
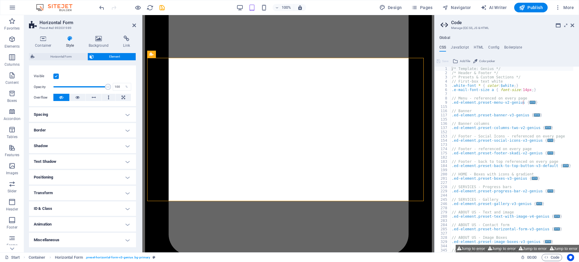
scroll to position [73, 0]
click at [127, 225] on h4 "Animation" at bounding box center [82, 224] width 107 height 14
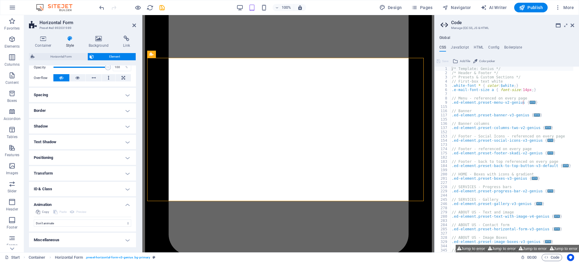
click at [125, 204] on h4 "Animation" at bounding box center [82, 203] width 107 height 11
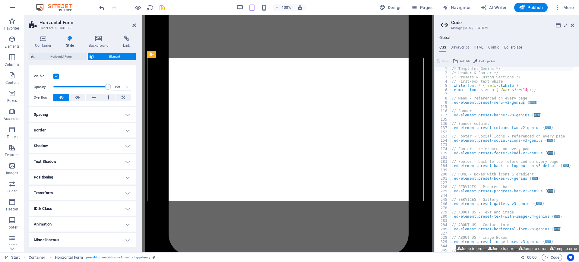
click at [126, 239] on h4 "Miscellaneous" at bounding box center [82, 240] width 107 height 14
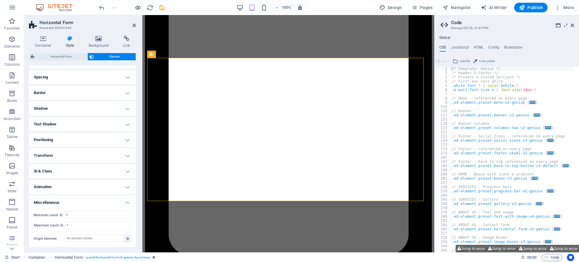
click at [126, 202] on h4 "Miscellaneous" at bounding box center [82, 200] width 107 height 11
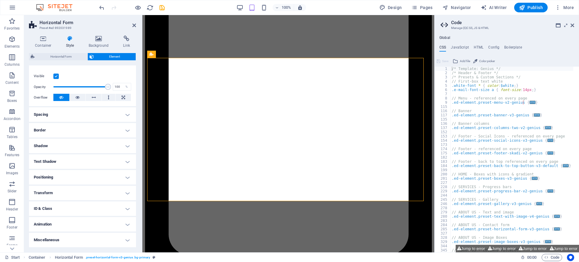
scroll to position [73, 0]
click at [127, 176] on h4 "Positioning" at bounding box center [82, 177] width 107 height 14
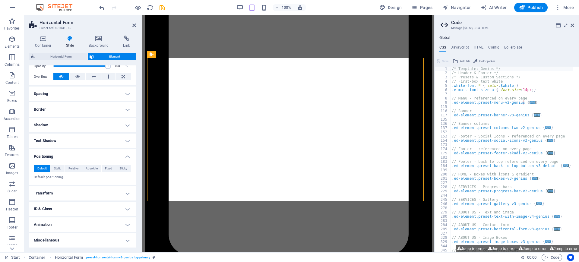
click at [126, 157] on h4 "Positioning" at bounding box center [82, 154] width 107 height 11
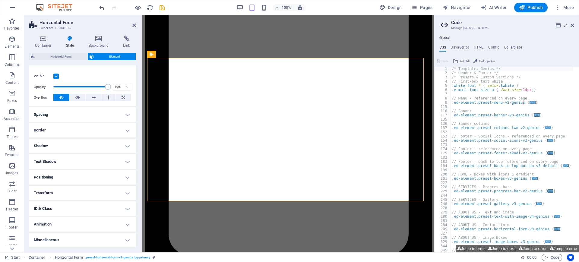
scroll to position [73, 0]
click at [126, 161] on h4 "Text Shadow" at bounding box center [82, 161] width 107 height 14
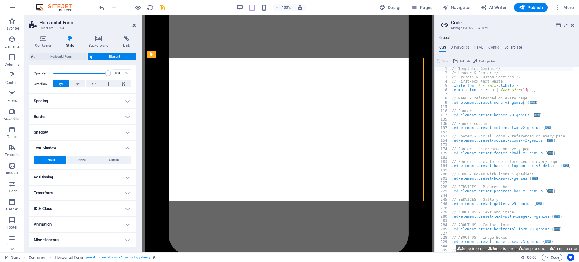
click at [128, 148] on h4 "Text Shadow" at bounding box center [82, 146] width 107 height 11
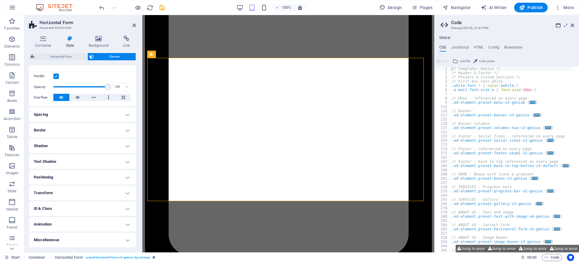
scroll to position [73, 0]
click at [100, 36] on icon at bounding box center [99, 39] width 32 height 6
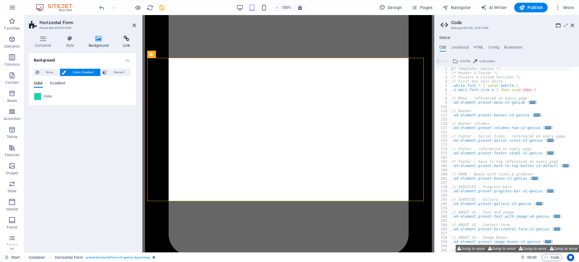
click at [127, 40] on icon at bounding box center [126, 39] width 19 height 6
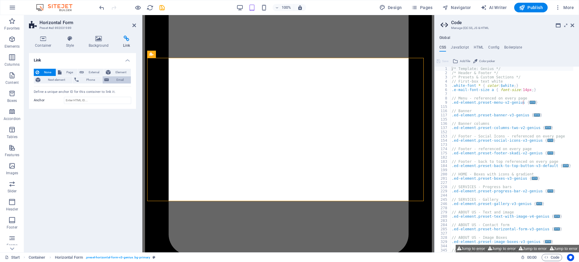
click at [115, 78] on span "Email" at bounding box center [120, 79] width 18 height 7
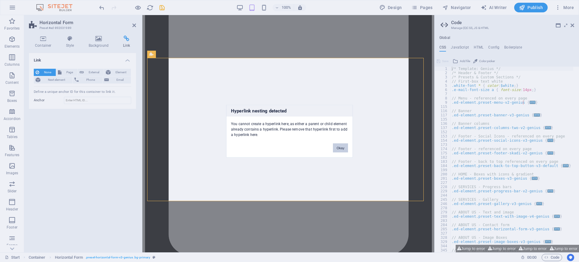
click at [342, 147] on button "Okay" at bounding box center [340, 147] width 15 height 9
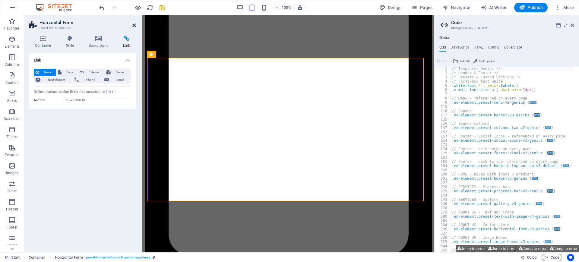
click at [134, 25] on icon at bounding box center [134, 25] width 4 height 5
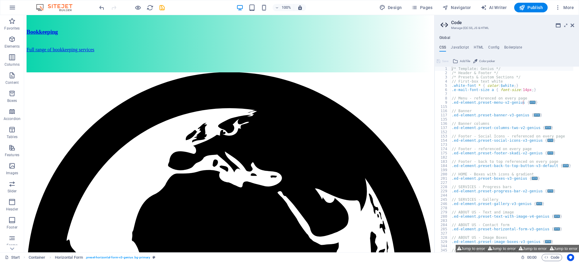
scroll to position [630, 0]
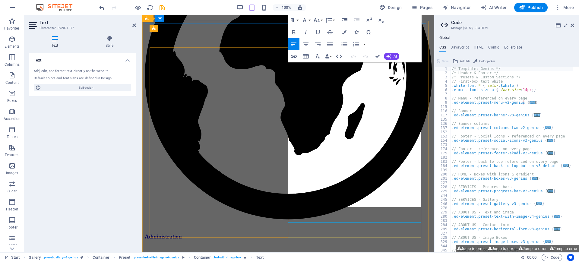
scroll to position [614, 0]
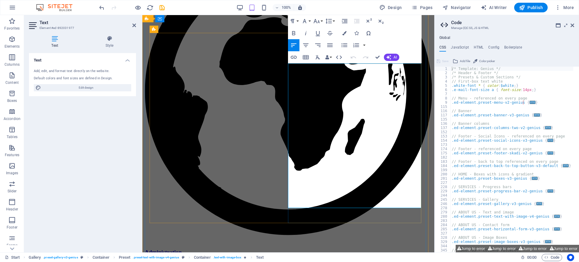
drag, startPoint x: 289, startPoint y: 139, endPoint x: 403, endPoint y: 200, distance: 129.5
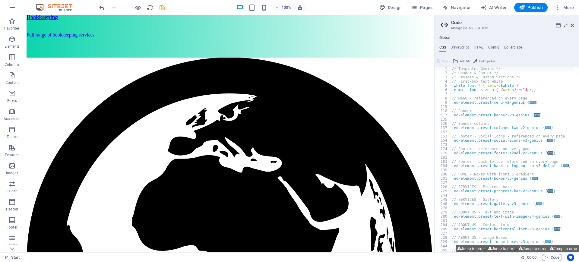
scroll to position [663, 0]
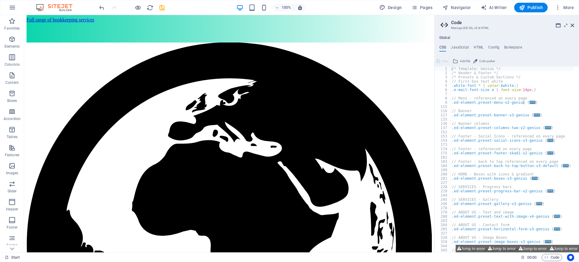
drag, startPoint x: 432, startPoint y: 134, endPoint x: 466, endPoint y: 156, distance: 40.2
click at [163, 6] on icon "save" at bounding box center [162, 7] width 7 height 7
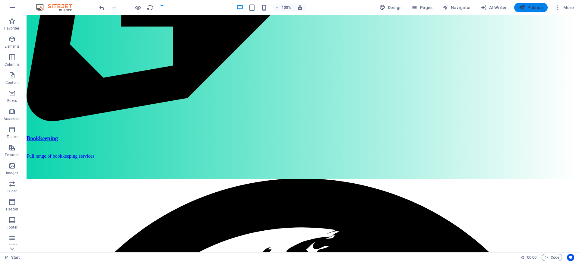
click at [530, 6] on span "Publish" at bounding box center [531, 8] width 24 height 6
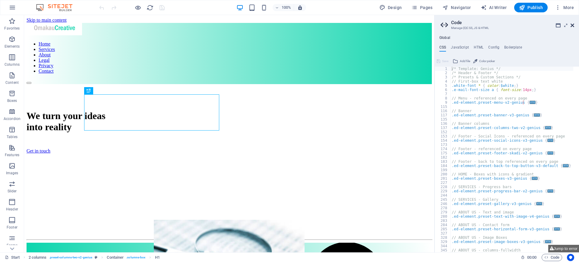
click at [572, 25] on icon at bounding box center [573, 25] width 4 height 5
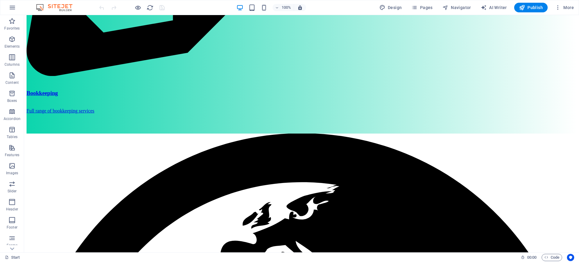
scroll to position [717, 0]
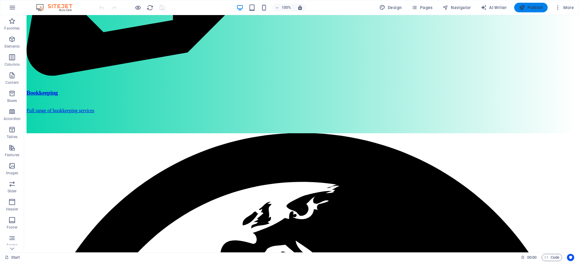
click at [532, 5] on span "Publish" at bounding box center [531, 8] width 24 height 6
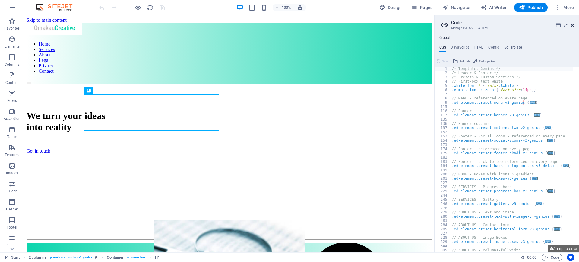
click at [572, 26] on icon at bounding box center [573, 25] width 4 height 5
